Goal: Information Seeking & Learning: Learn about a topic

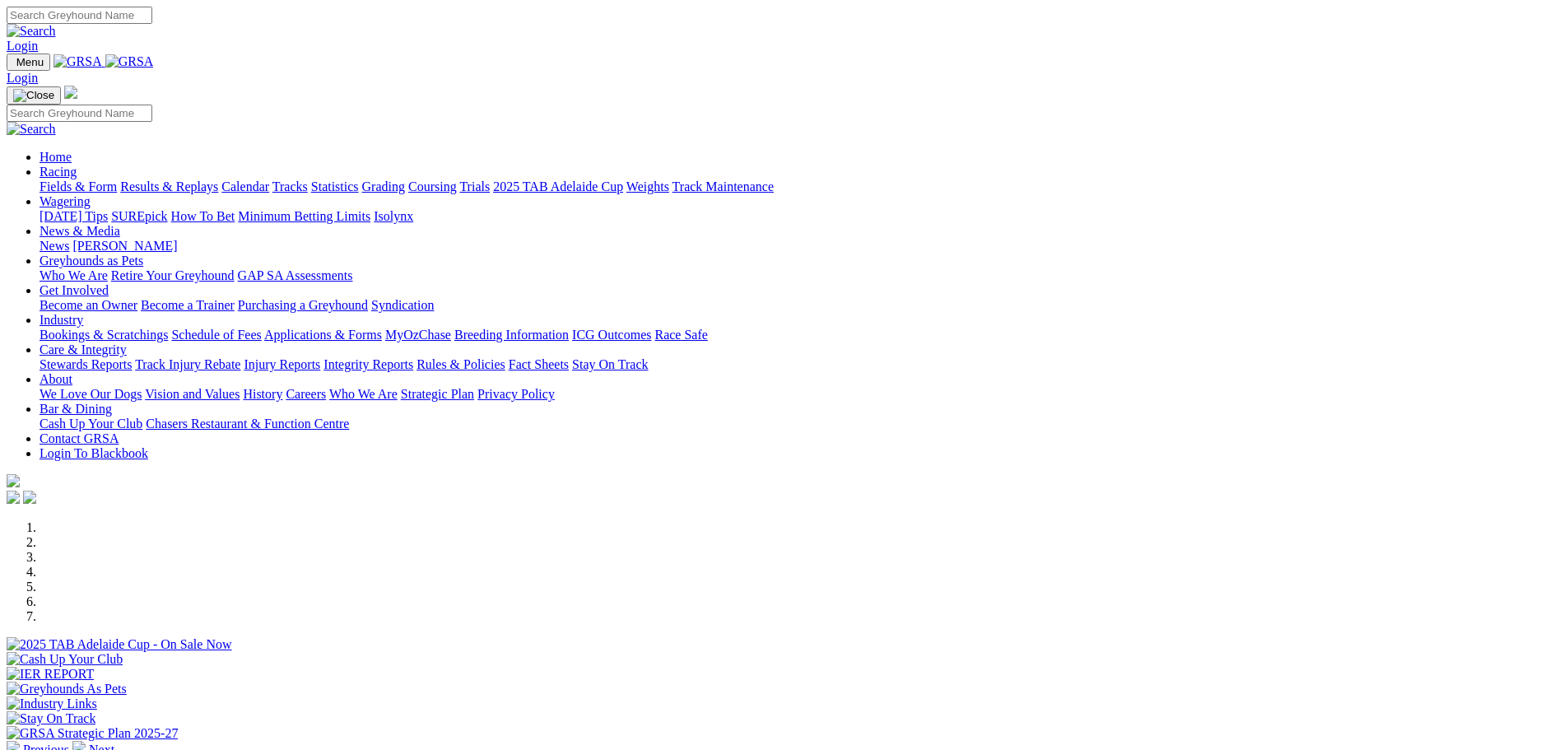
click at [76, 164] on link "Racing" at bounding box center [57, 171] width 37 height 14
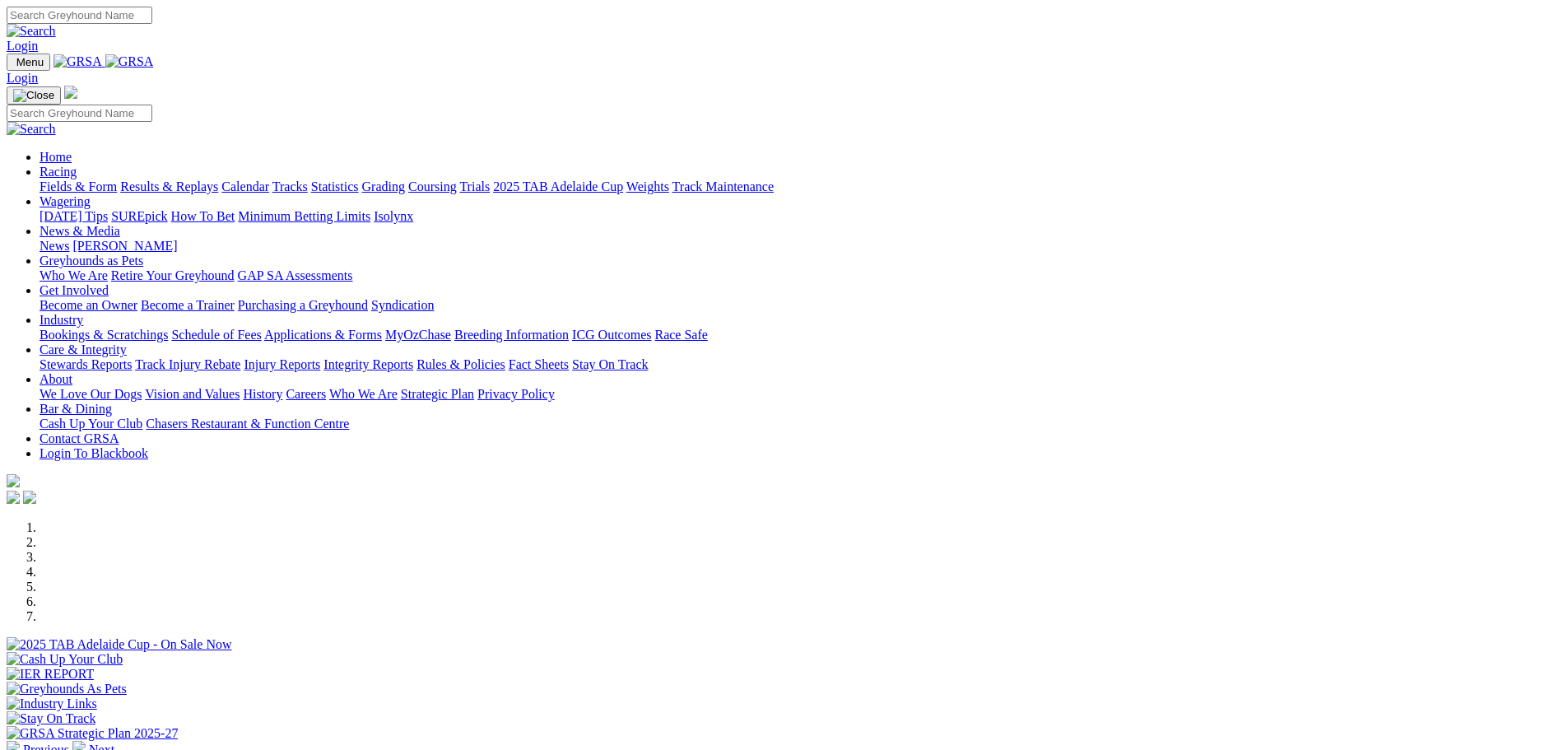
click at [117, 179] on link "Fields & Form" at bounding box center [78, 187] width 77 height 14
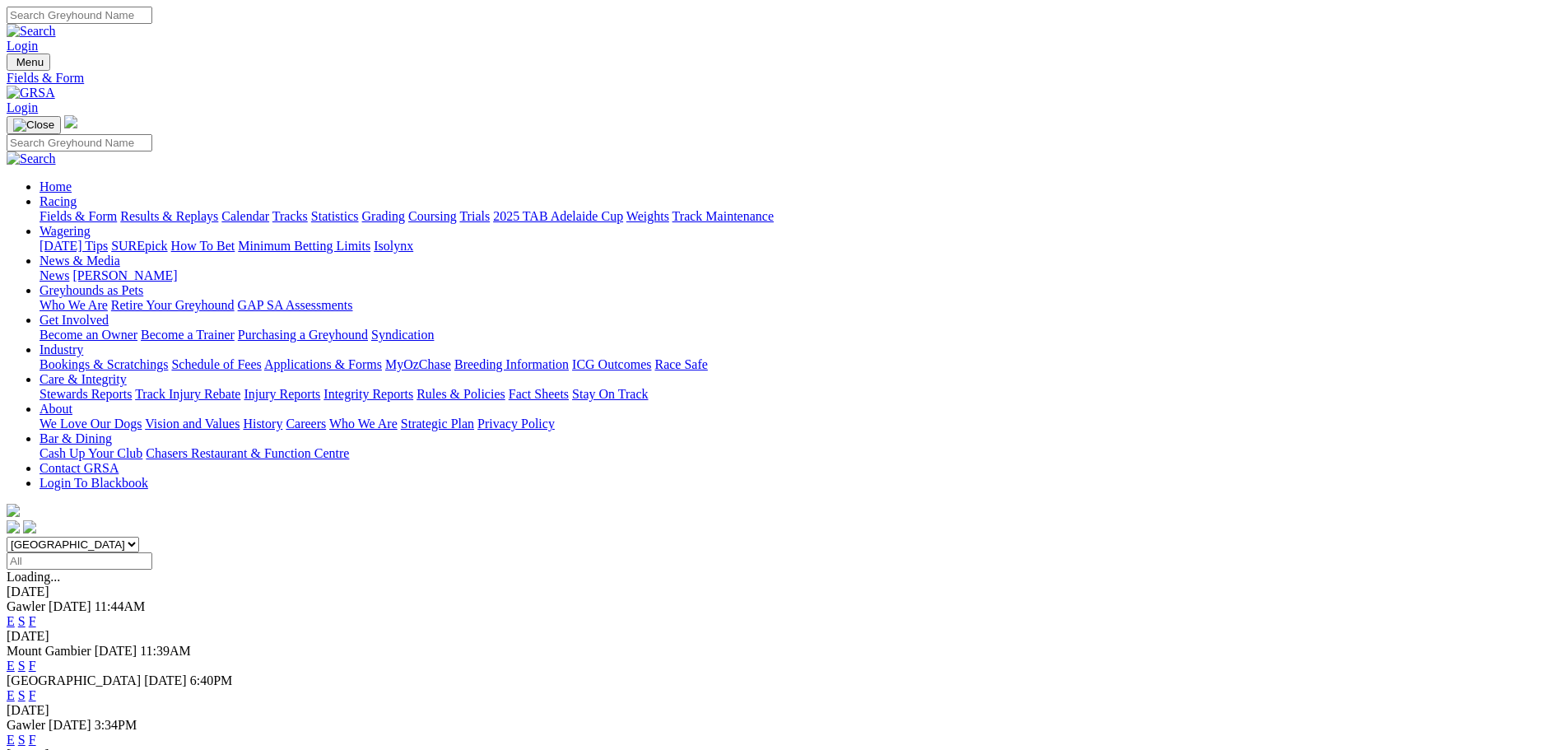
click at [139, 536] on select "South Australia New South Wales Northern Territory Queensland Tasmania Victoria…" at bounding box center [73, 544] width 133 height 15
select select "WA"
click at [139, 536] on select "South Australia New South Wales Northern Territory Queensland Tasmania Victoria…" at bounding box center [73, 544] width 133 height 15
click at [36, 614] on link "F" at bounding box center [32, 621] width 7 height 14
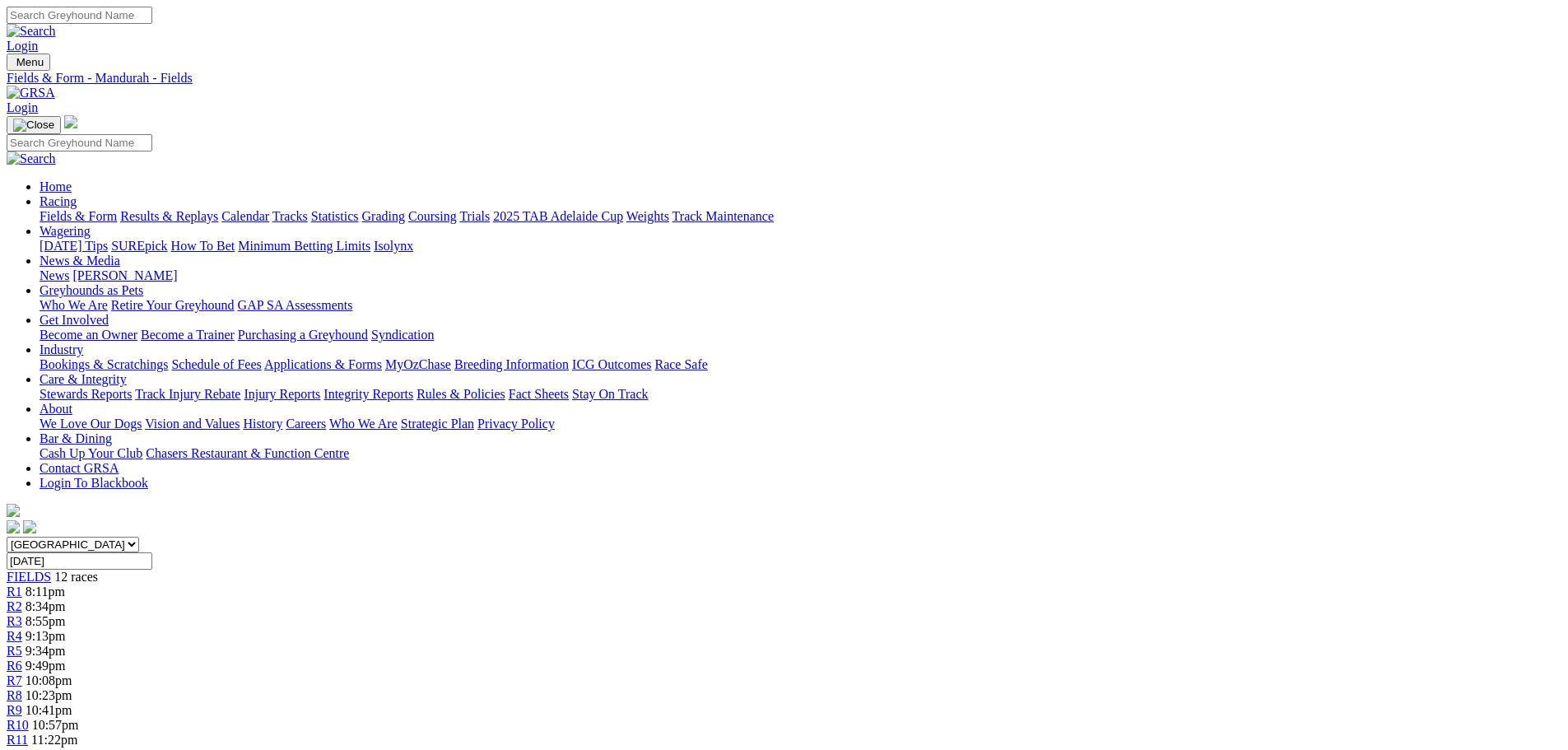
click at [152, 553] on input "Wednesday, 13 Aug 2025" at bounding box center [79, 561] width 145 height 17
type input "Today, 13 Aug 2025"
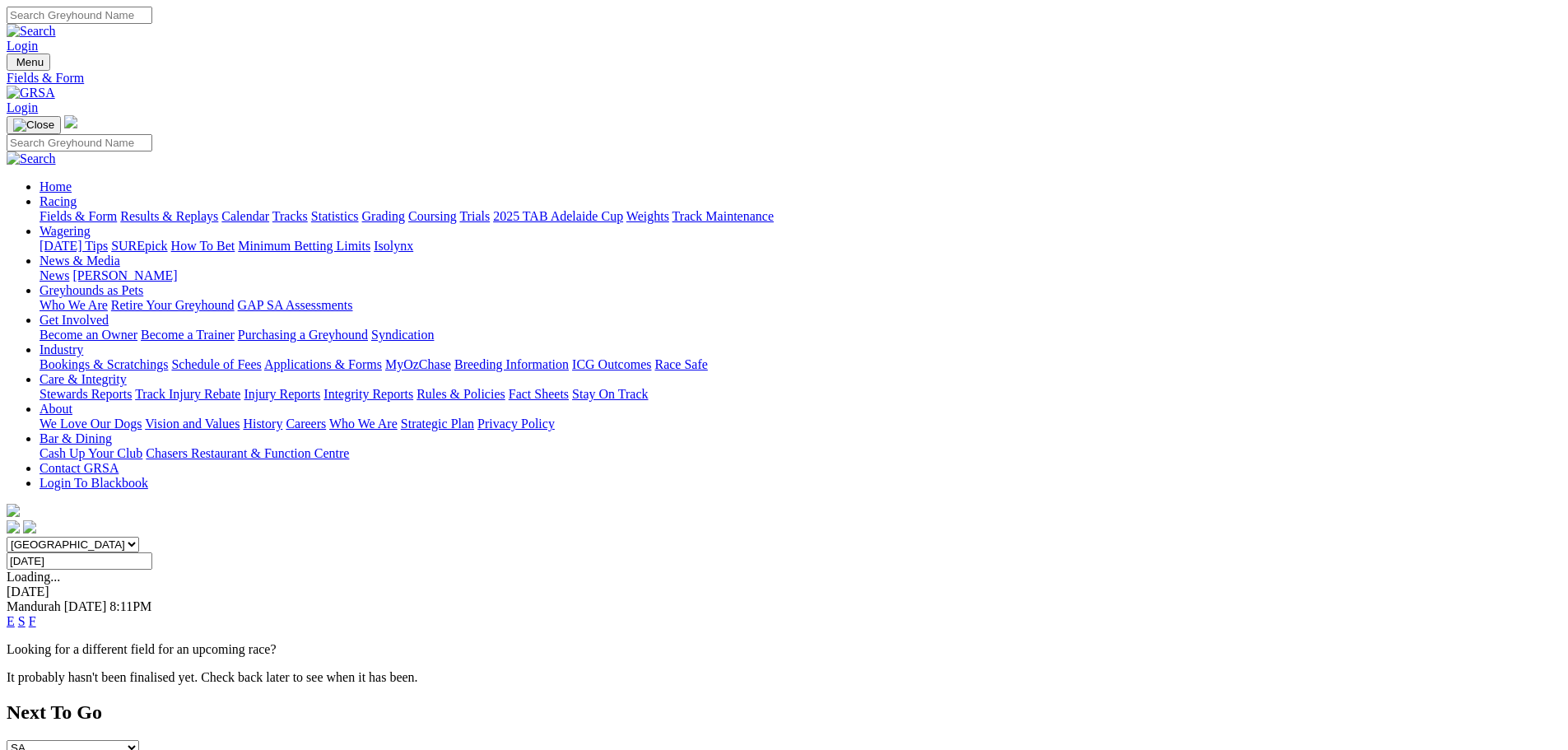
click at [152, 553] on input "[DATE]" at bounding box center [79, 561] width 145 height 17
type input "Thursday, 14 Aug 2025"
click at [36, 614] on link "F" at bounding box center [32, 621] width 7 height 14
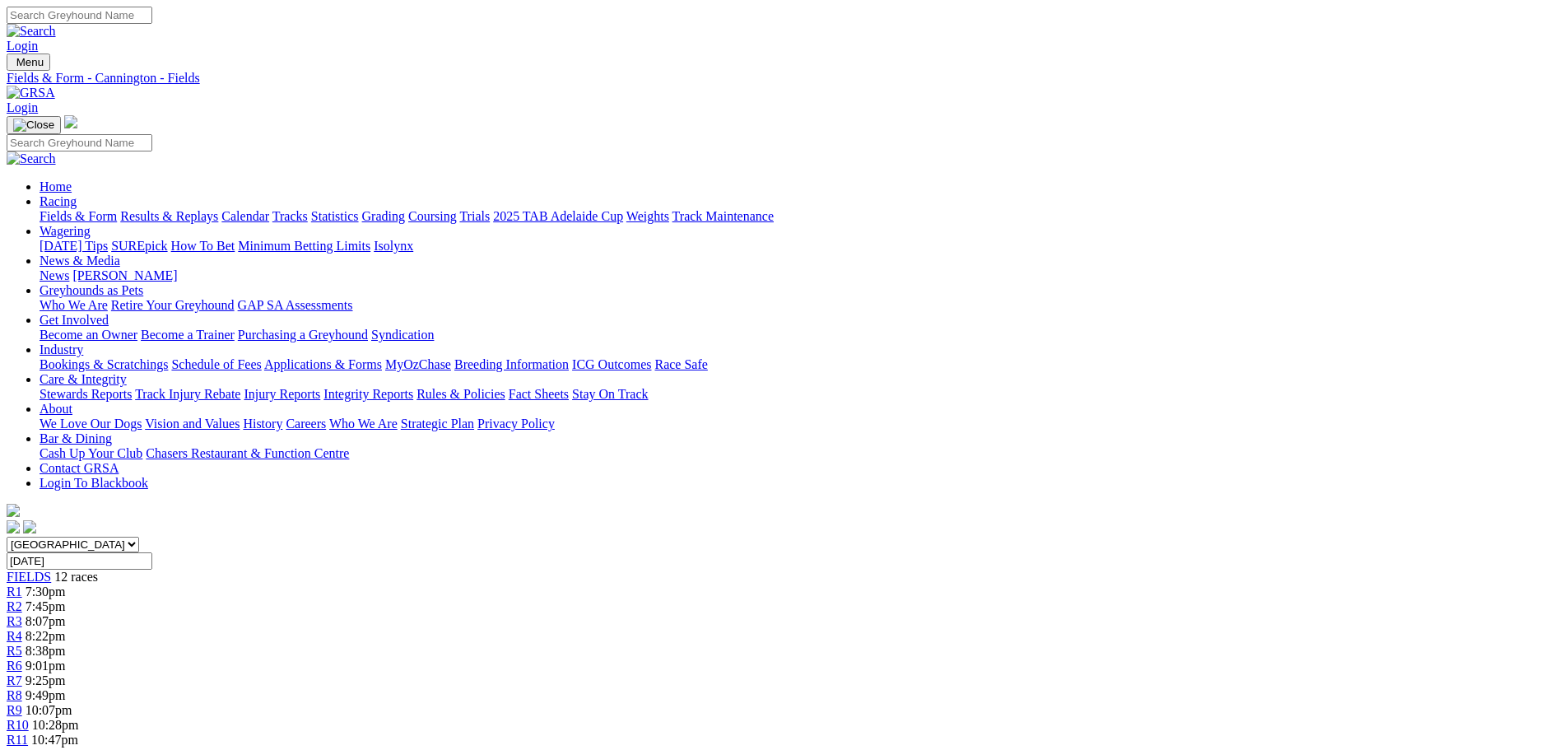
click at [117, 209] on link "Fields & Form" at bounding box center [78, 216] width 77 height 14
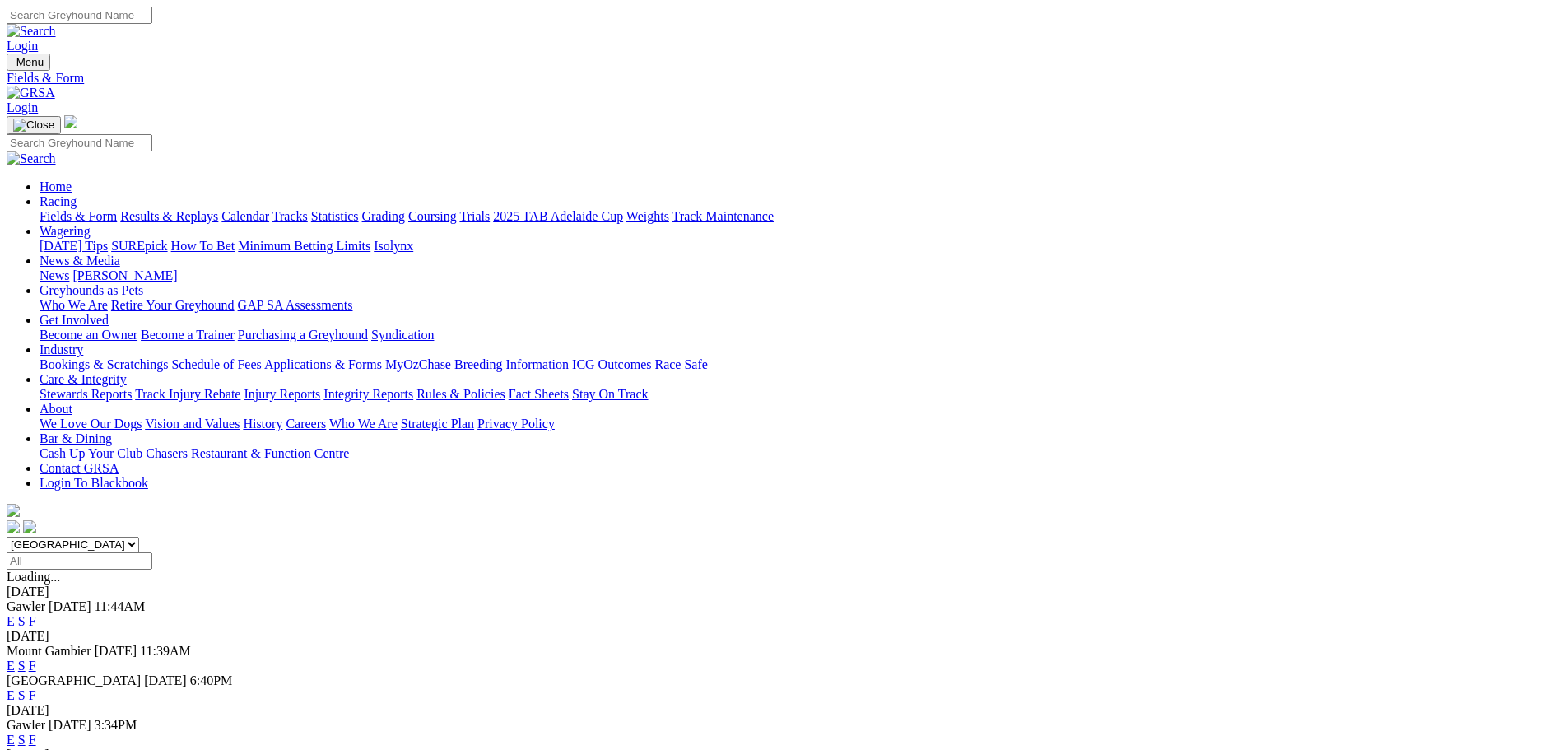
click at [139, 536] on select "[GEOGRAPHIC_DATA] [GEOGRAPHIC_DATA] [GEOGRAPHIC_DATA] [GEOGRAPHIC_DATA] [GEOGRA…" at bounding box center [73, 544] width 133 height 15
select select "WA"
click at [139, 536] on select "[GEOGRAPHIC_DATA] [GEOGRAPHIC_DATA] [GEOGRAPHIC_DATA] [GEOGRAPHIC_DATA] [GEOGRA…" at bounding box center [73, 544] width 133 height 15
click at [36, 703] on link "F" at bounding box center [32, 711] width 7 height 14
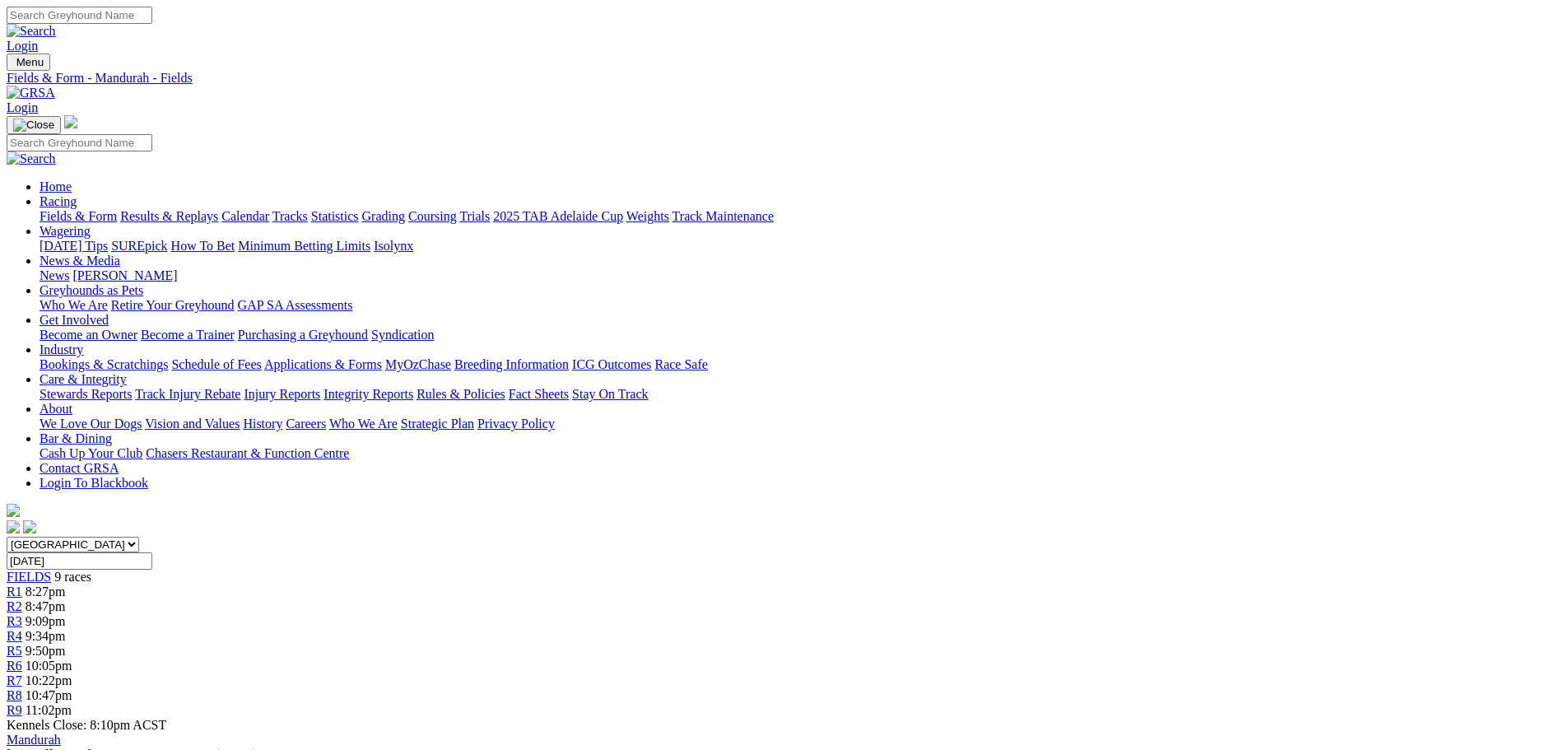
click at [152, 553] on input "Friday, 15 Aug 2025" at bounding box center [79, 561] width 145 height 17
type input "[DATE]"
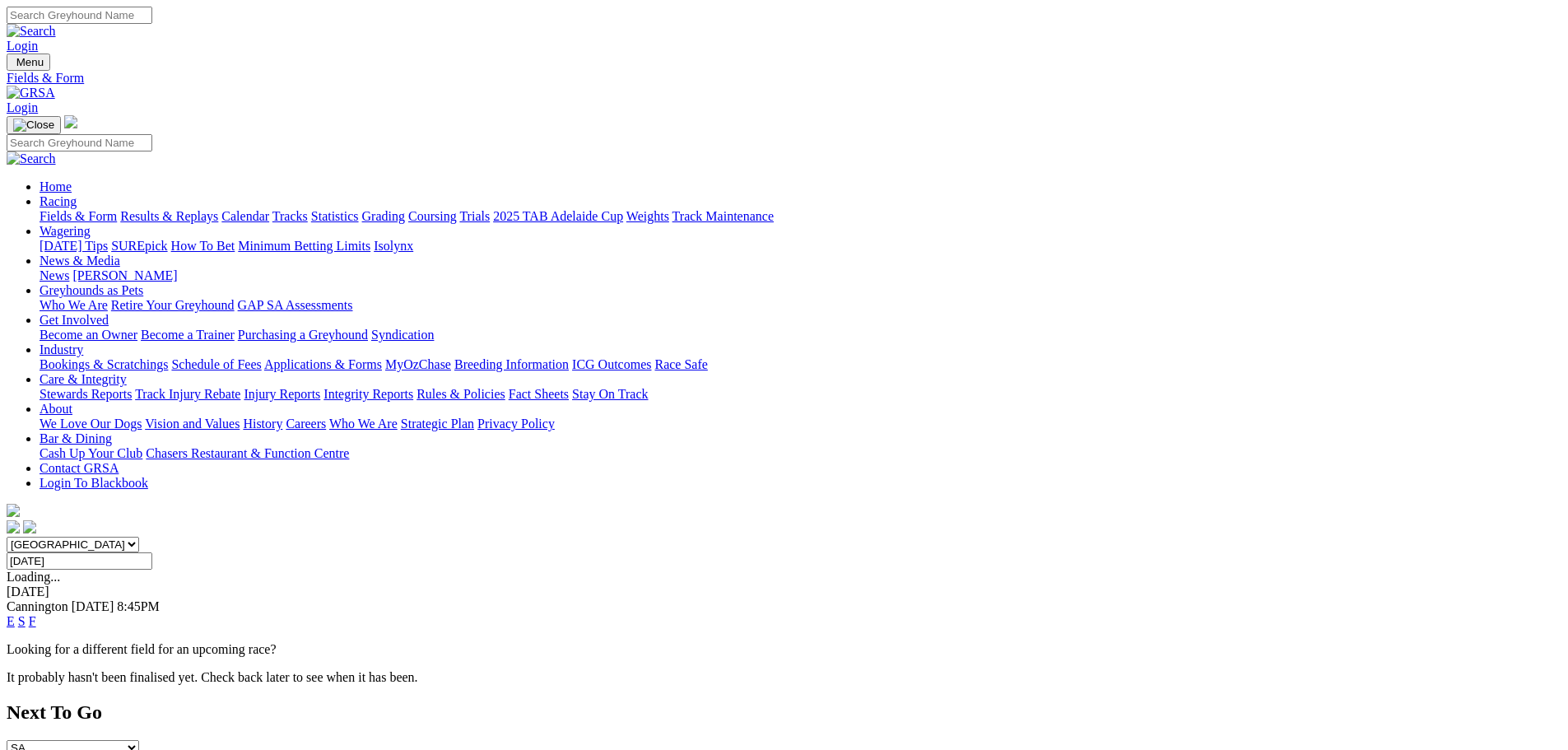
click at [36, 614] on link "F" at bounding box center [32, 621] width 7 height 14
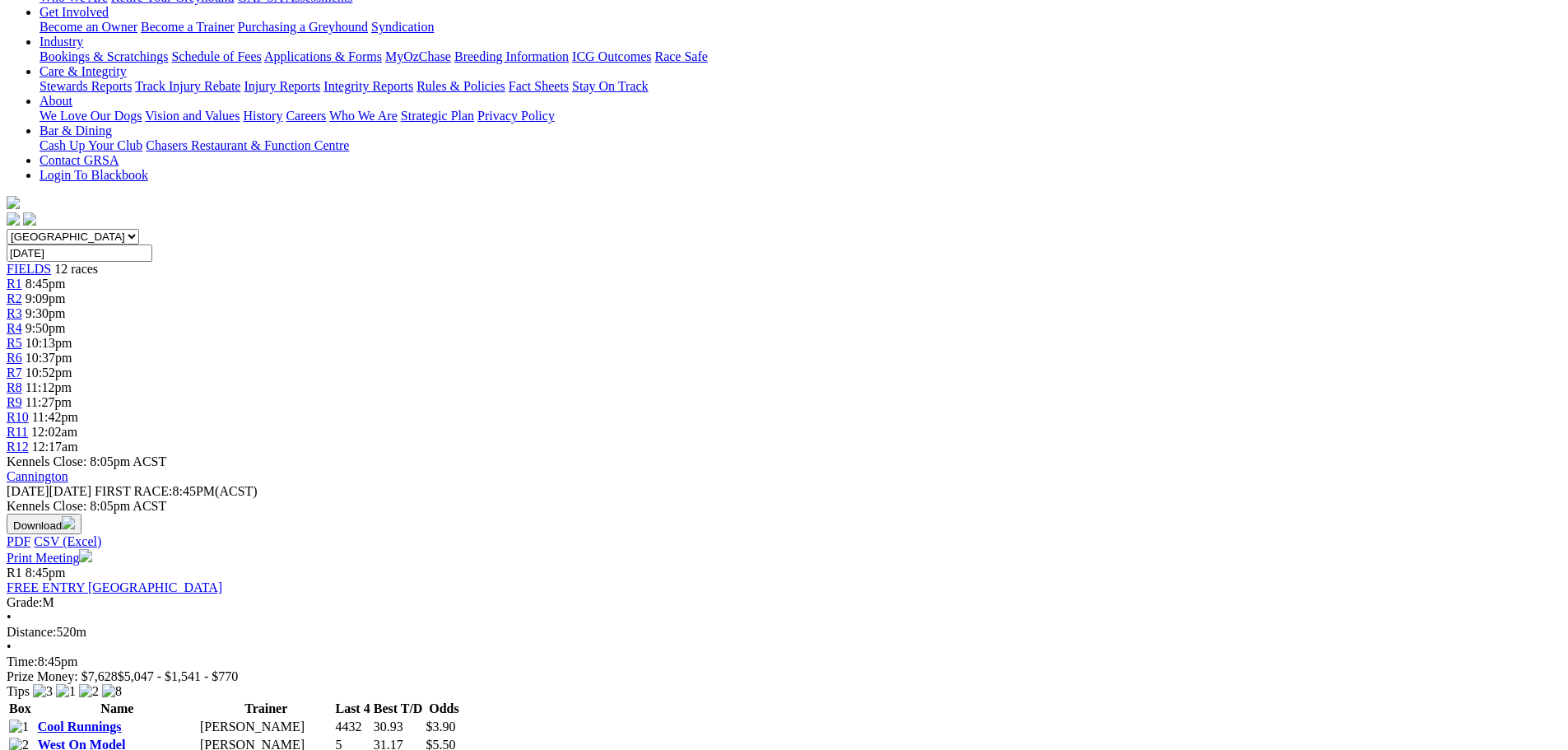
scroll to position [247, 0]
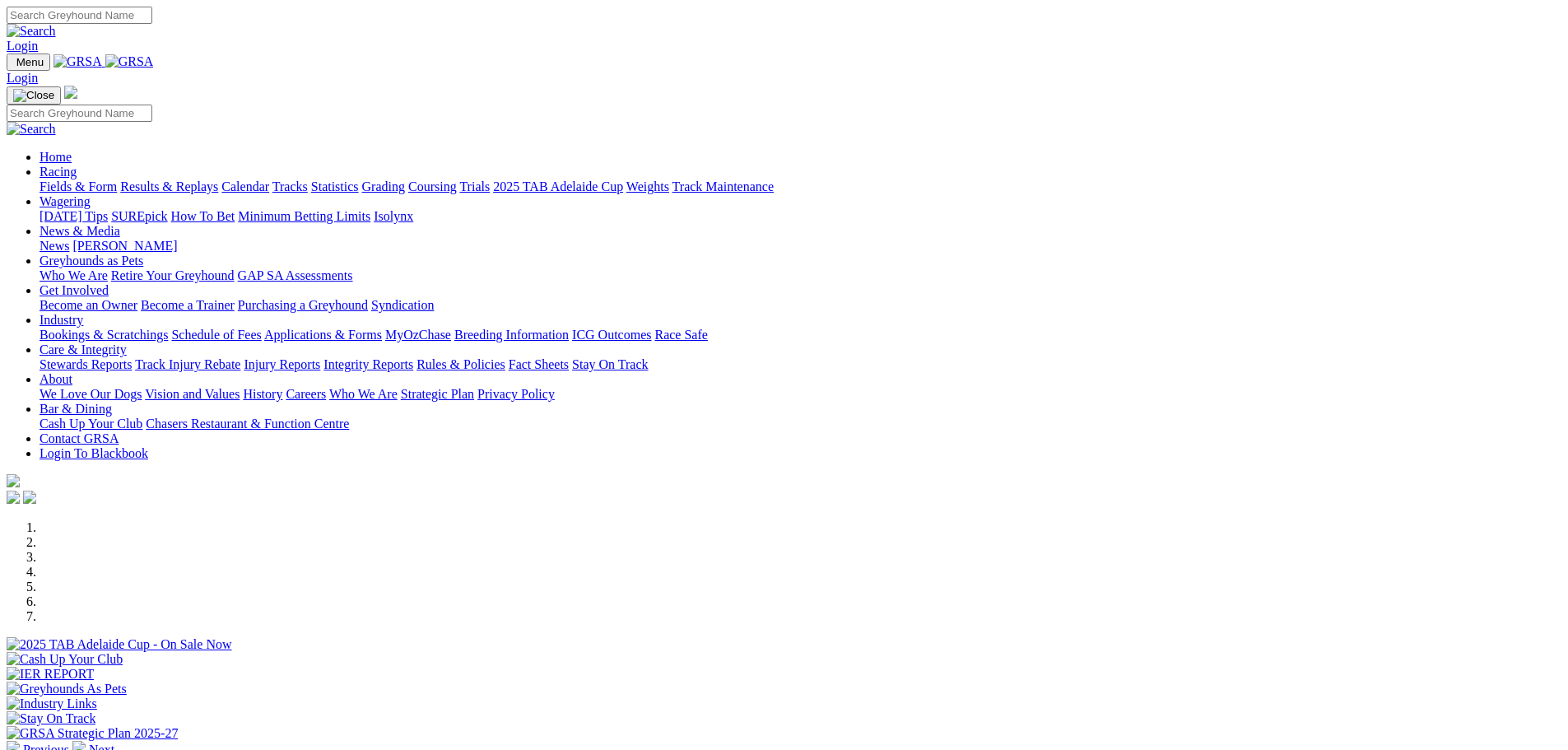
click at [76, 164] on link "Racing" at bounding box center [57, 171] width 37 height 14
click at [117, 179] on link "Fields & Form" at bounding box center [78, 187] width 77 height 14
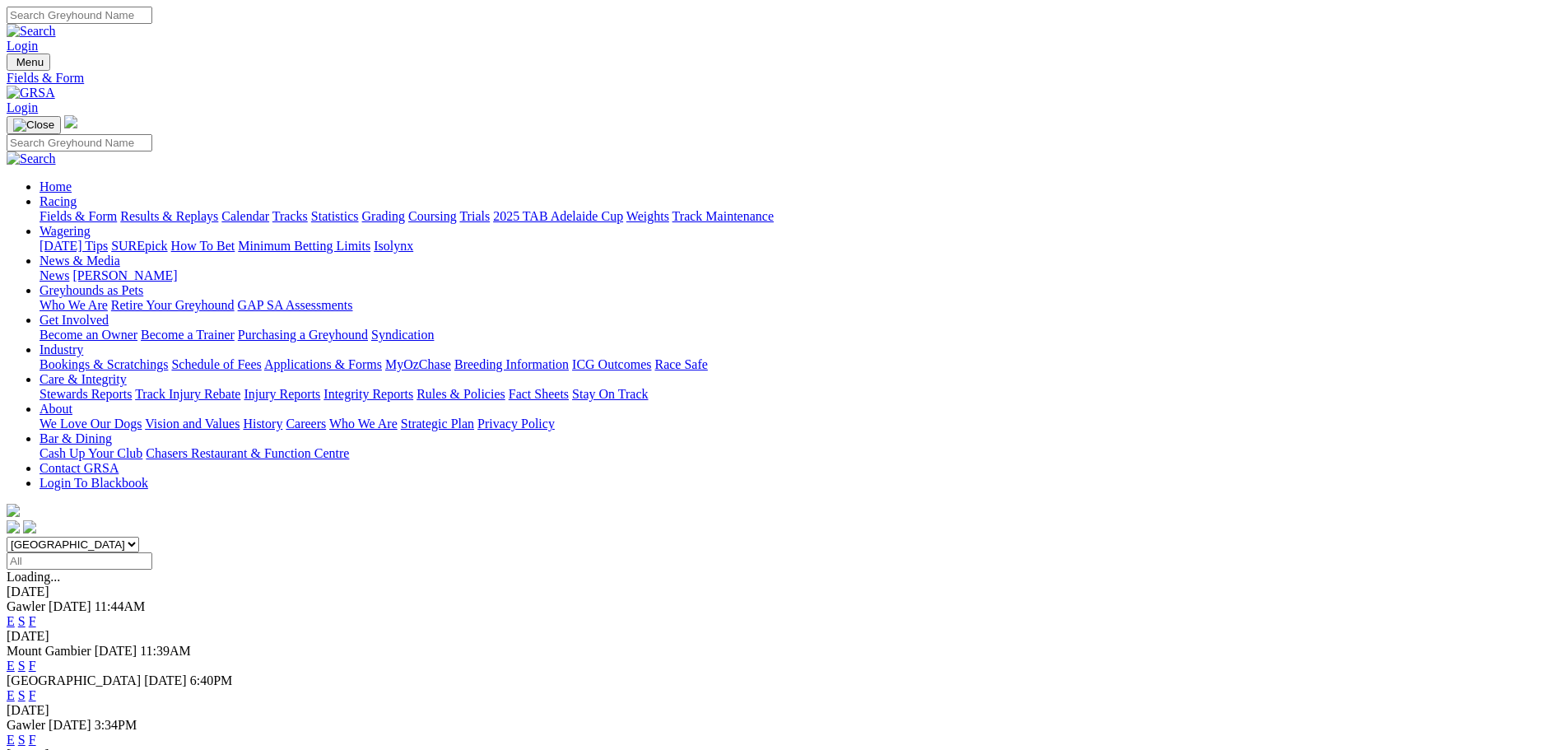
click at [139, 536] on select "[GEOGRAPHIC_DATA] [GEOGRAPHIC_DATA] [GEOGRAPHIC_DATA] [GEOGRAPHIC_DATA] [GEOGRA…" at bounding box center [73, 544] width 133 height 15
select select "WA"
click at [139, 536] on select "[GEOGRAPHIC_DATA] [GEOGRAPHIC_DATA] [GEOGRAPHIC_DATA] [GEOGRAPHIC_DATA] [GEOGRA…" at bounding box center [73, 544] width 133 height 15
click at [15, 747] on link "E" at bounding box center [10, 754] width 8 height 14
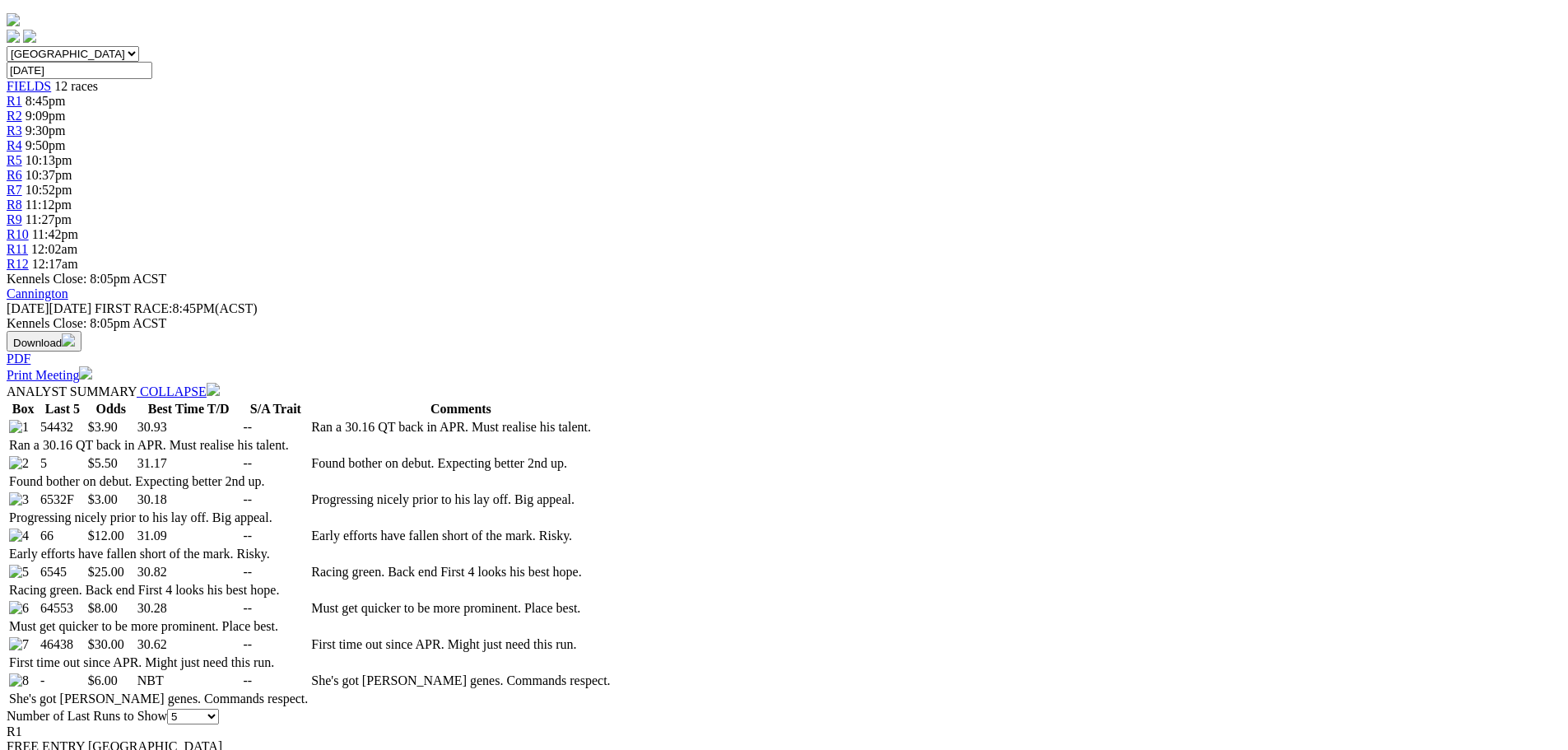
scroll to position [493, 0]
select select "20"
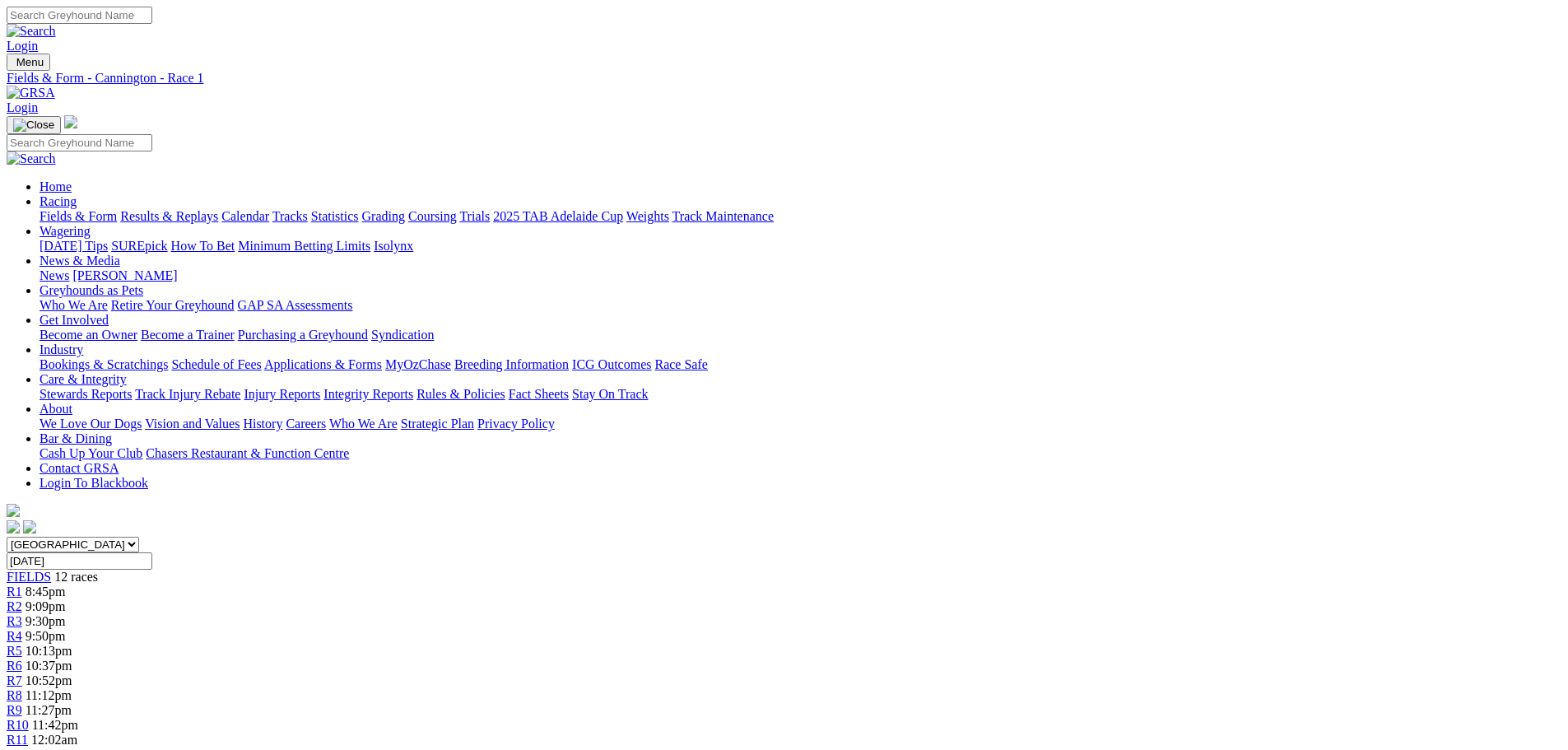
click at [22, 614] on link "R3" at bounding box center [13, 621] width 15 height 14
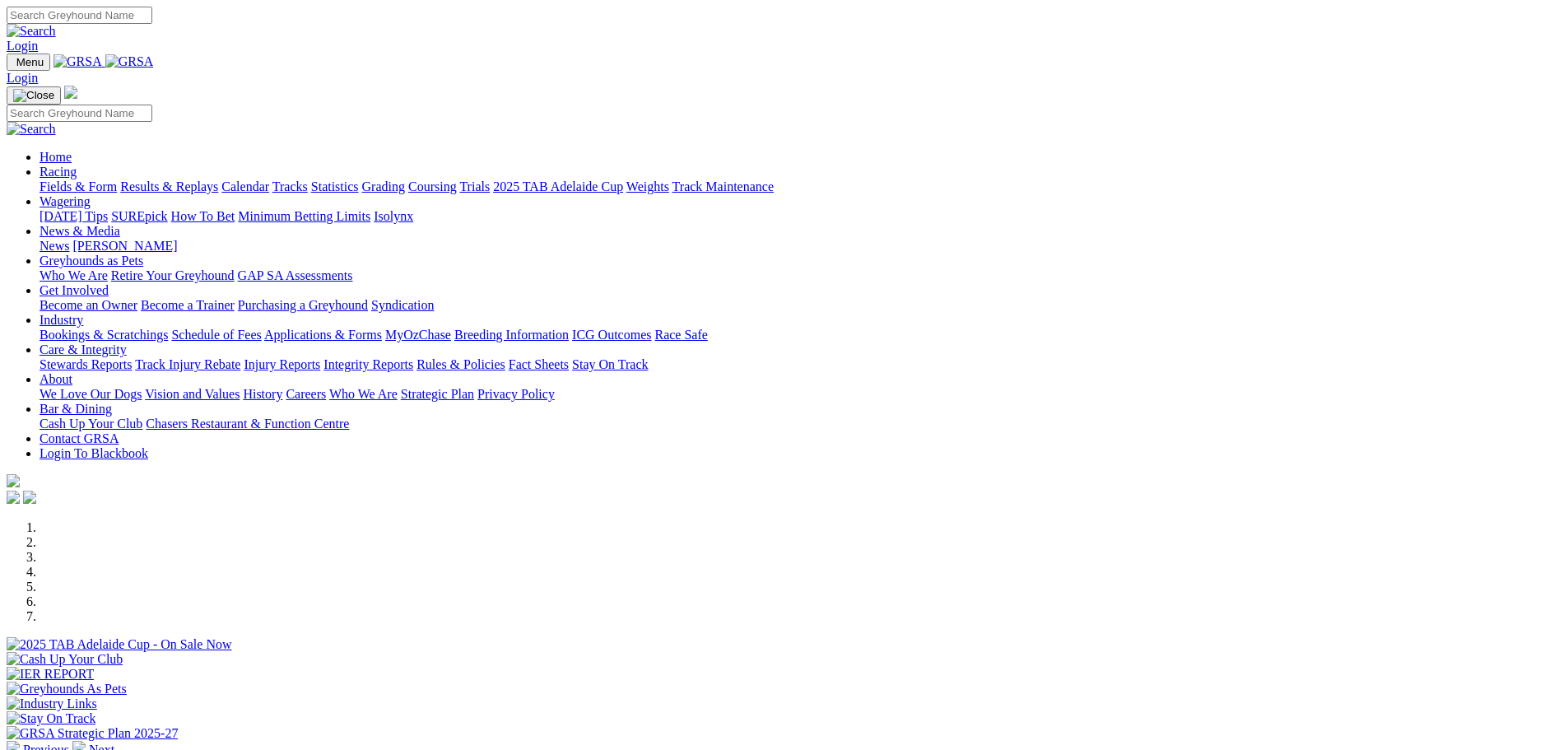
click at [76, 164] on link "Racing" at bounding box center [57, 171] width 37 height 14
click at [117, 179] on link "Fields & Form" at bounding box center [78, 187] width 77 height 14
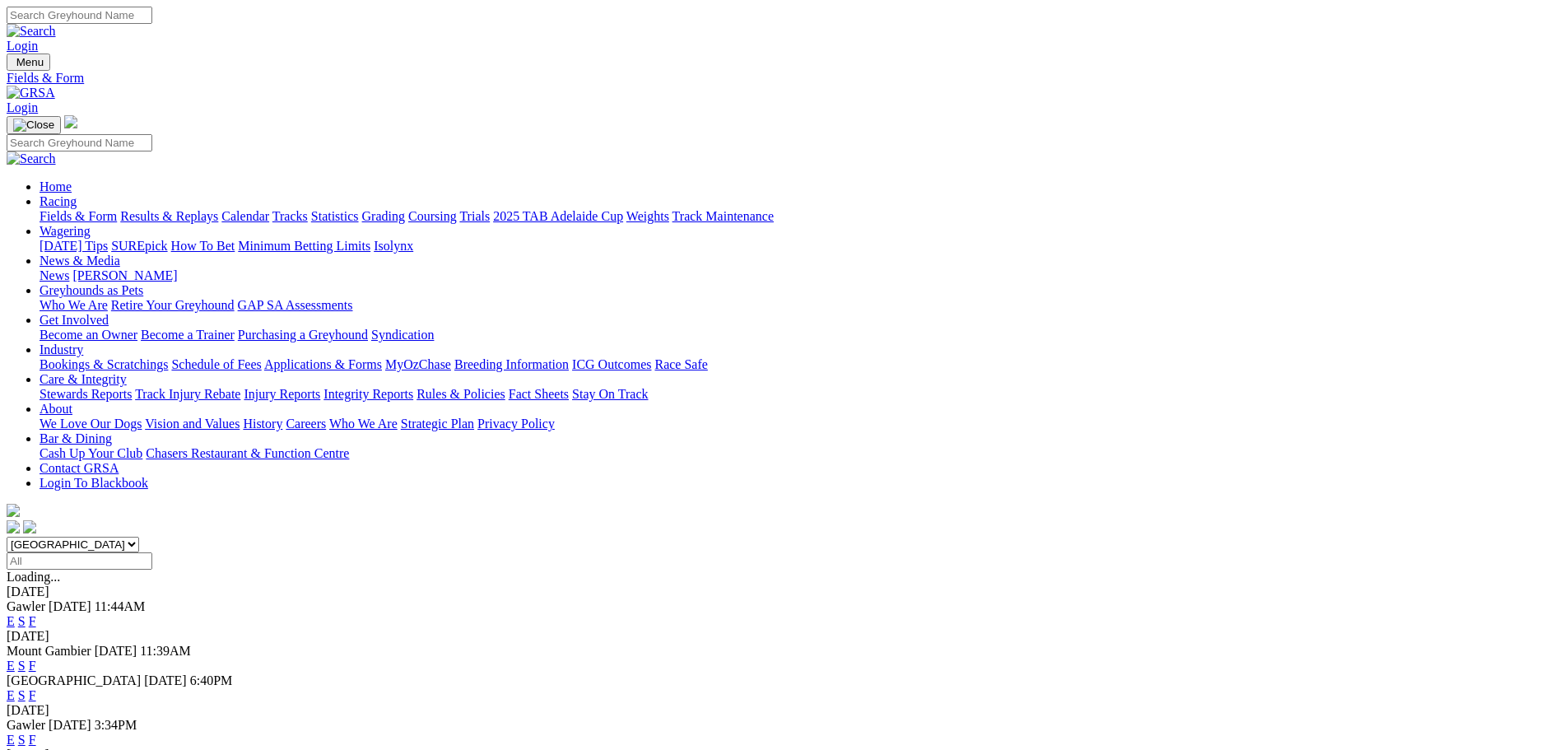
click at [139, 536] on select "South Australia New South Wales Northern Territory Queensland Tasmania Victoria…" at bounding box center [73, 544] width 133 height 15
select select "WA"
click at [139, 536] on select "[GEOGRAPHIC_DATA] [GEOGRAPHIC_DATA] [GEOGRAPHIC_DATA] [GEOGRAPHIC_DATA] [GEOGRA…" at bounding box center [73, 544] width 133 height 15
click at [36, 703] on link "F" at bounding box center [32, 711] width 7 height 14
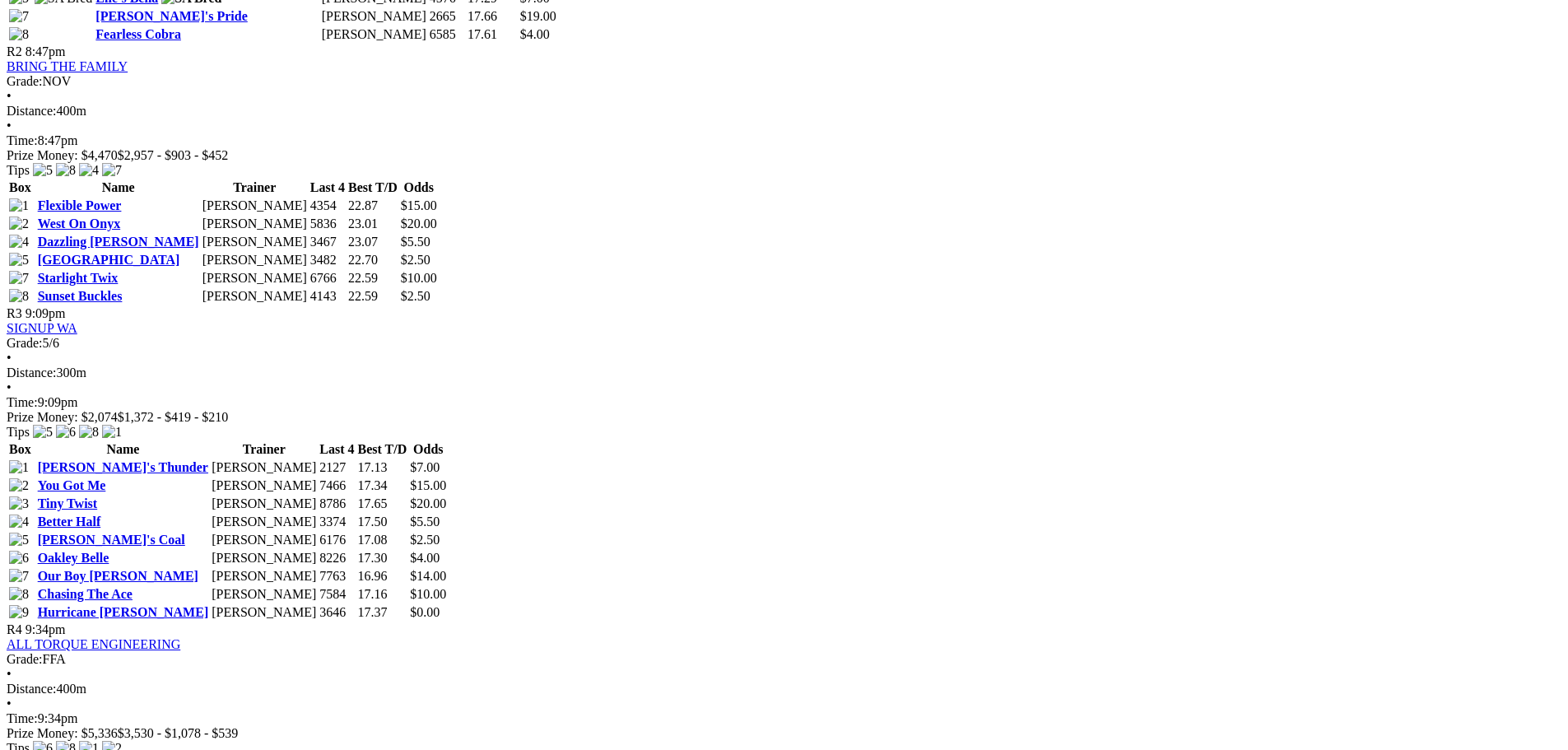
scroll to position [988, 0]
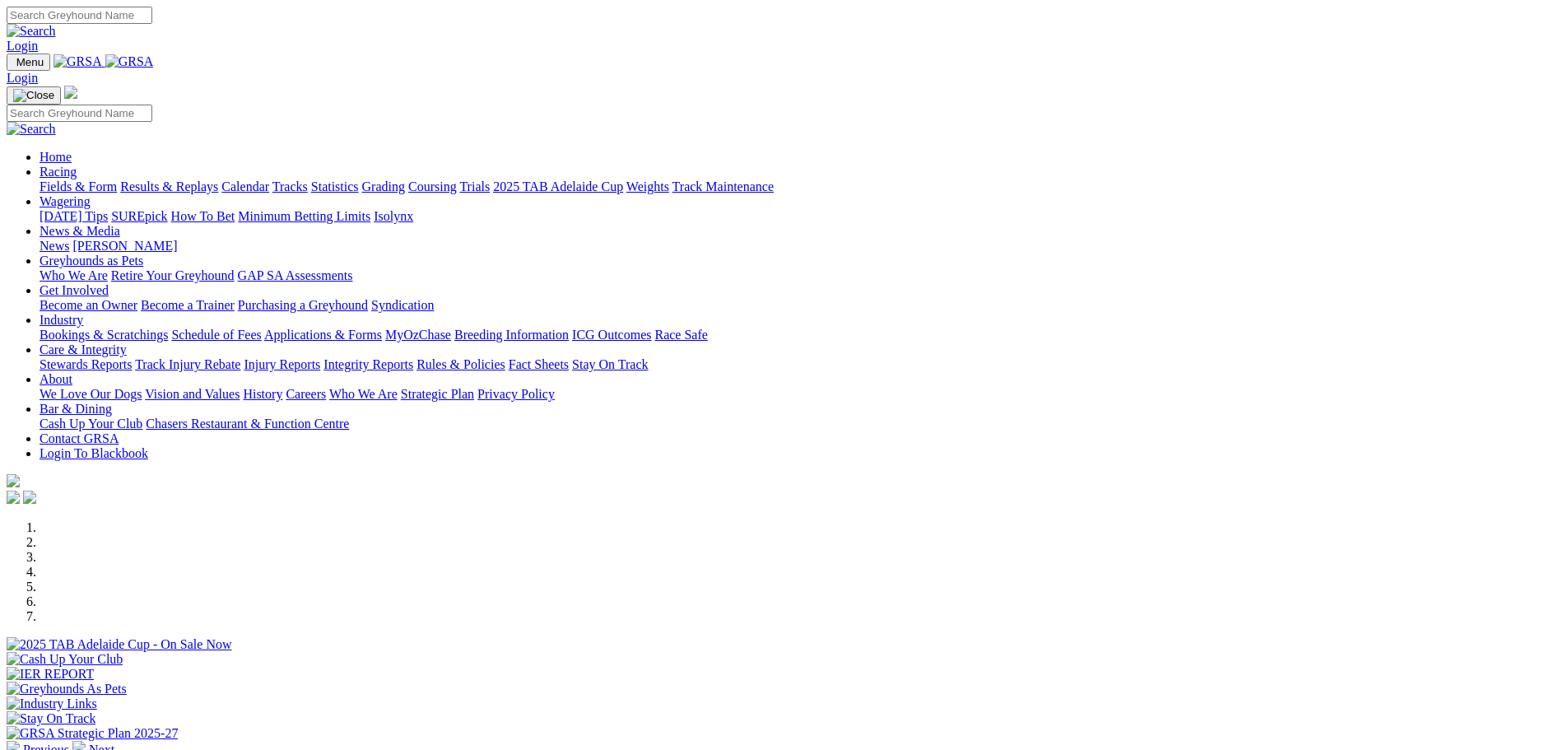
click at [117, 179] on link "Fields & Form" at bounding box center [78, 187] width 77 height 14
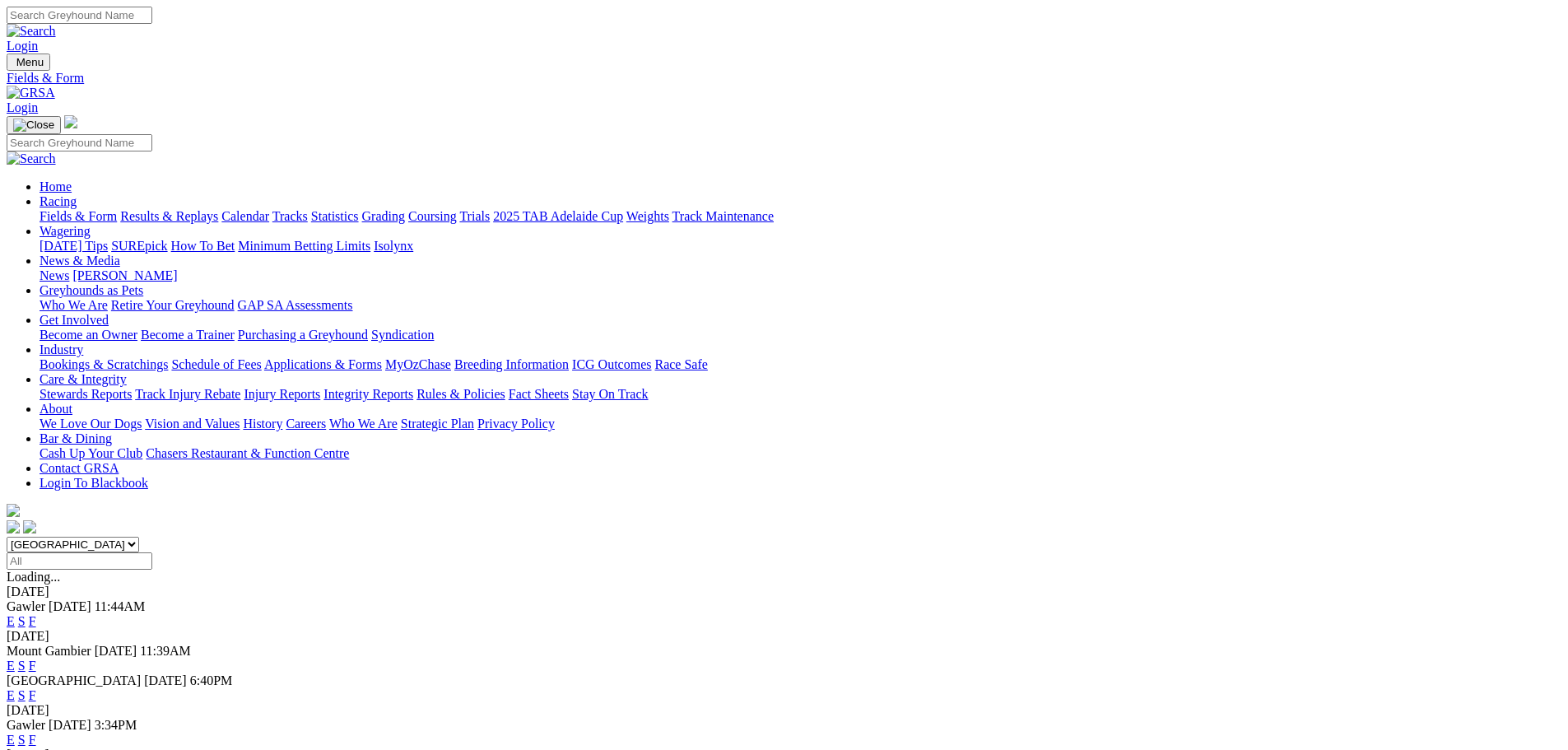
click at [139, 536] on select "[GEOGRAPHIC_DATA] [GEOGRAPHIC_DATA] [GEOGRAPHIC_DATA] [GEOGRAPHIC_DATA] [GEOGRA…" at bounding box center [73, 544] width 133 height 15
select select "WA"
click at [139, 536] on select "[GEOGRAPHIC_DATA] [GEOGRAPHIC_DATA] [GEOGRAPHIC_DATA] [GEOGRAPHIC_DATA] [GEOGRA…" at bounding box center [73, 544] width 133 height 15
click at [15, 703] on link "E" at bounding box center [10, 711] width 8 height 14
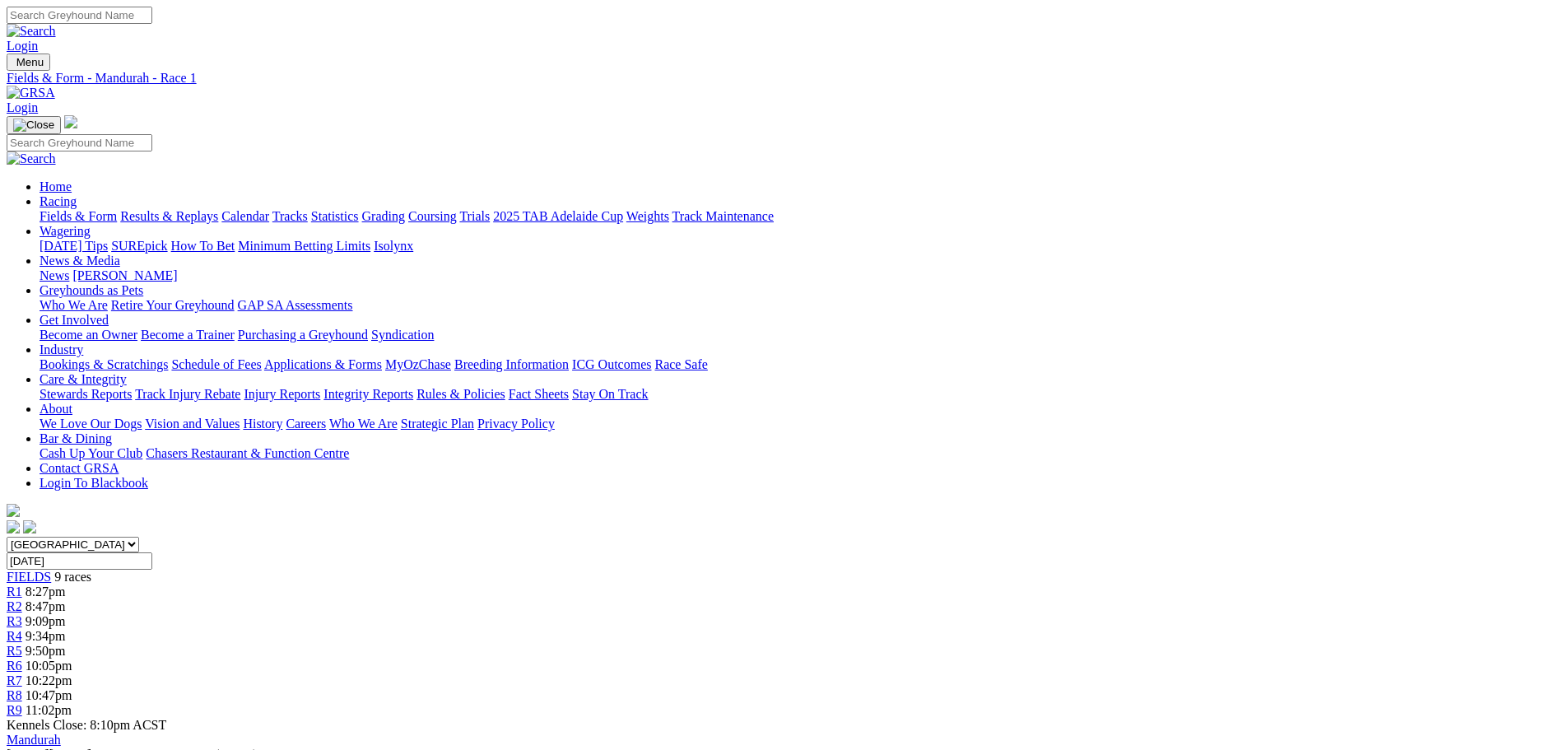
click at [22, 629] on span "R4" at bounding box center [13, 636] width 15 height 14
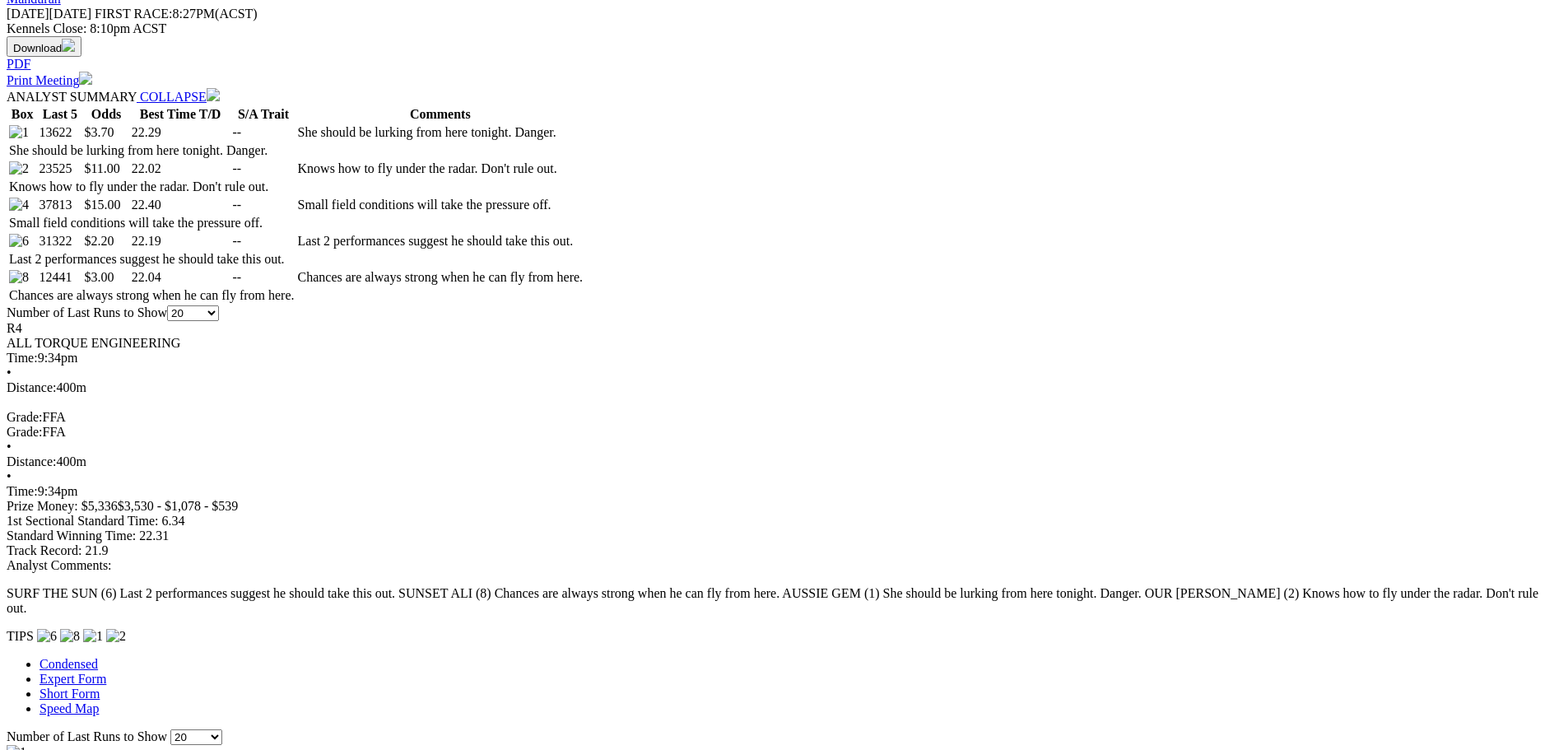
scroll to position [412, 0]
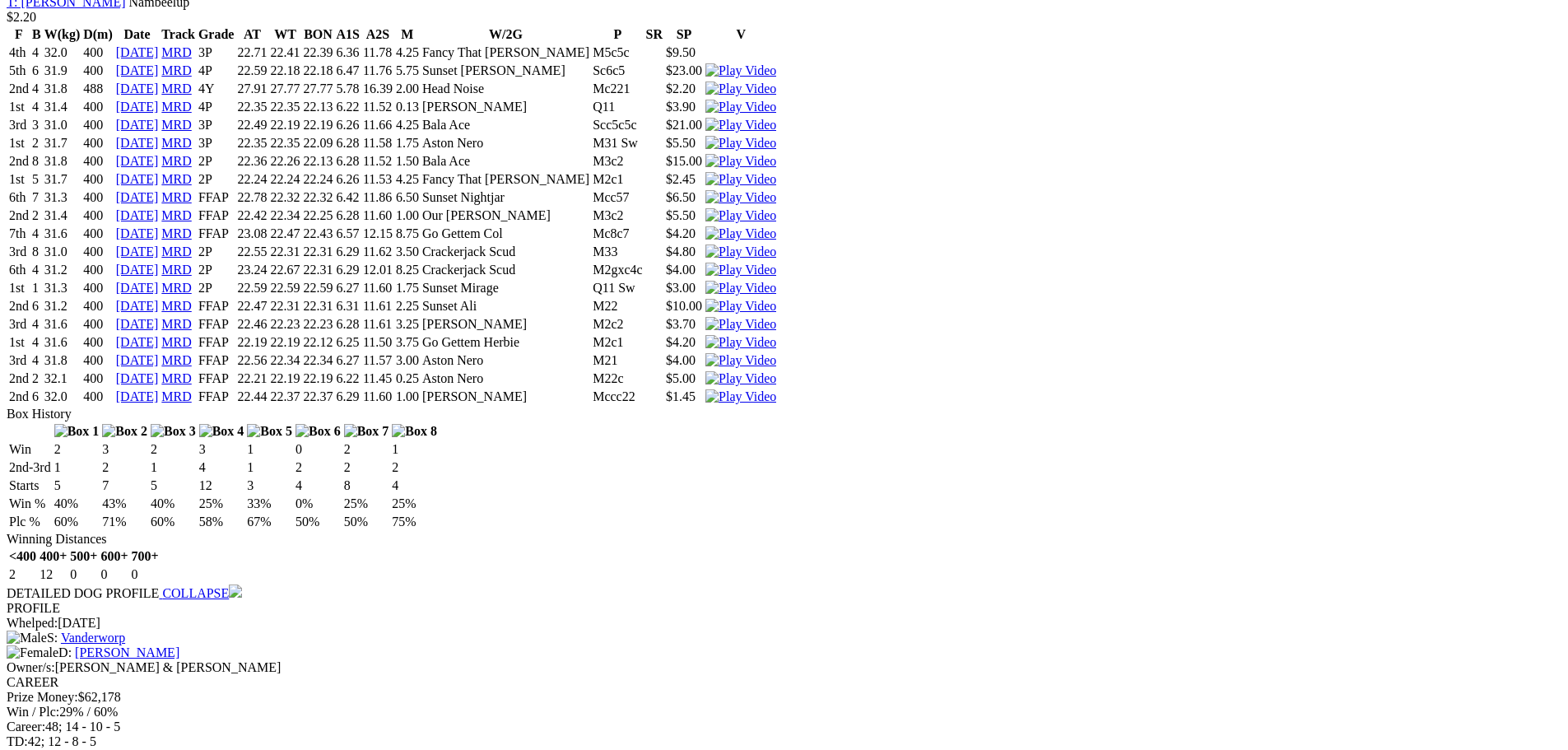
scroll to position [4939, 0]
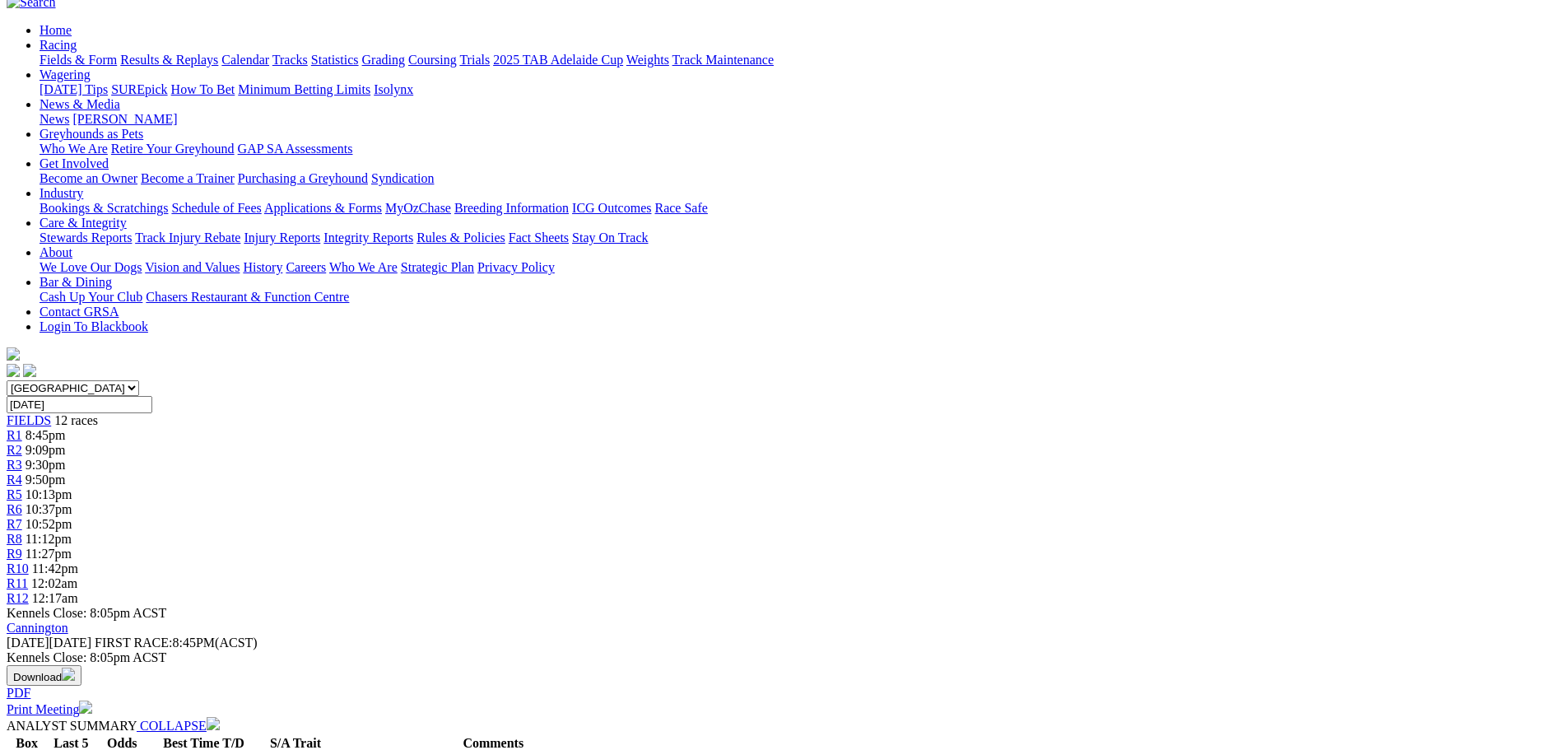
scroll to position [83, 0]
